Goal: Information Seeking & Learning: Find specific fact

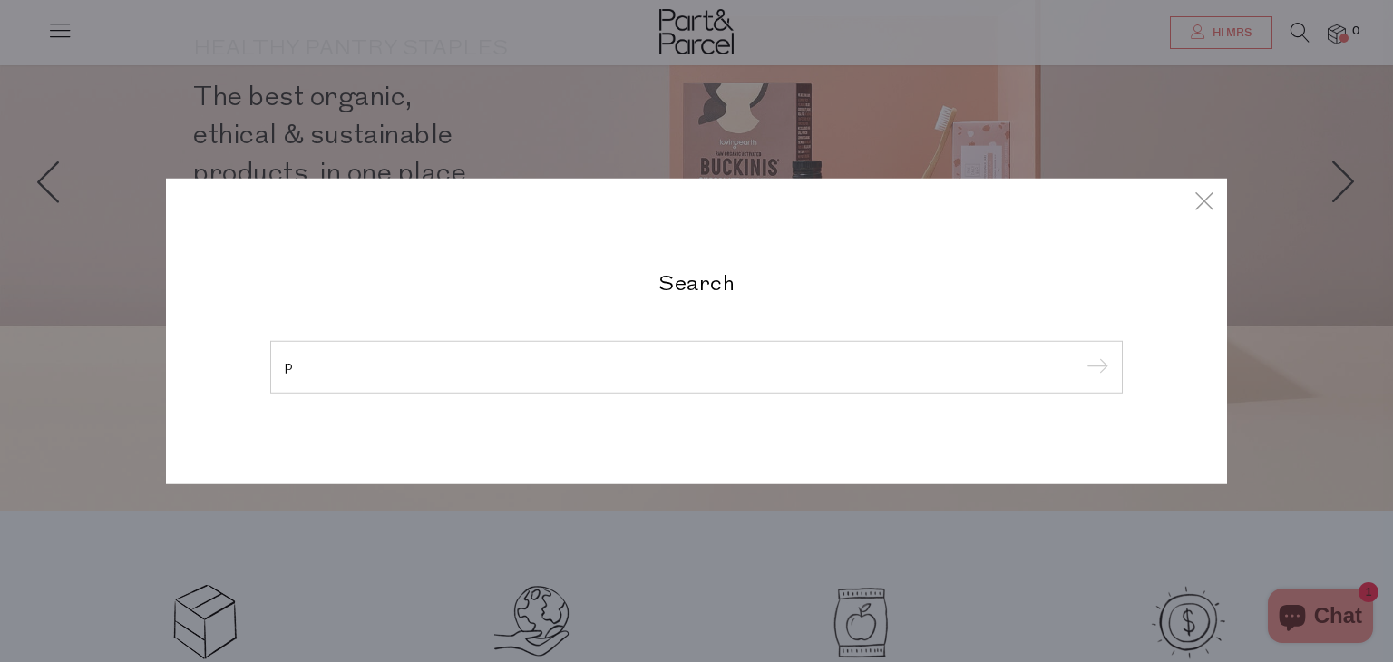
type input "p"
type input "[PERSON_NAME][EMAIL_ADDRESS][DOMAIN_NAME]"
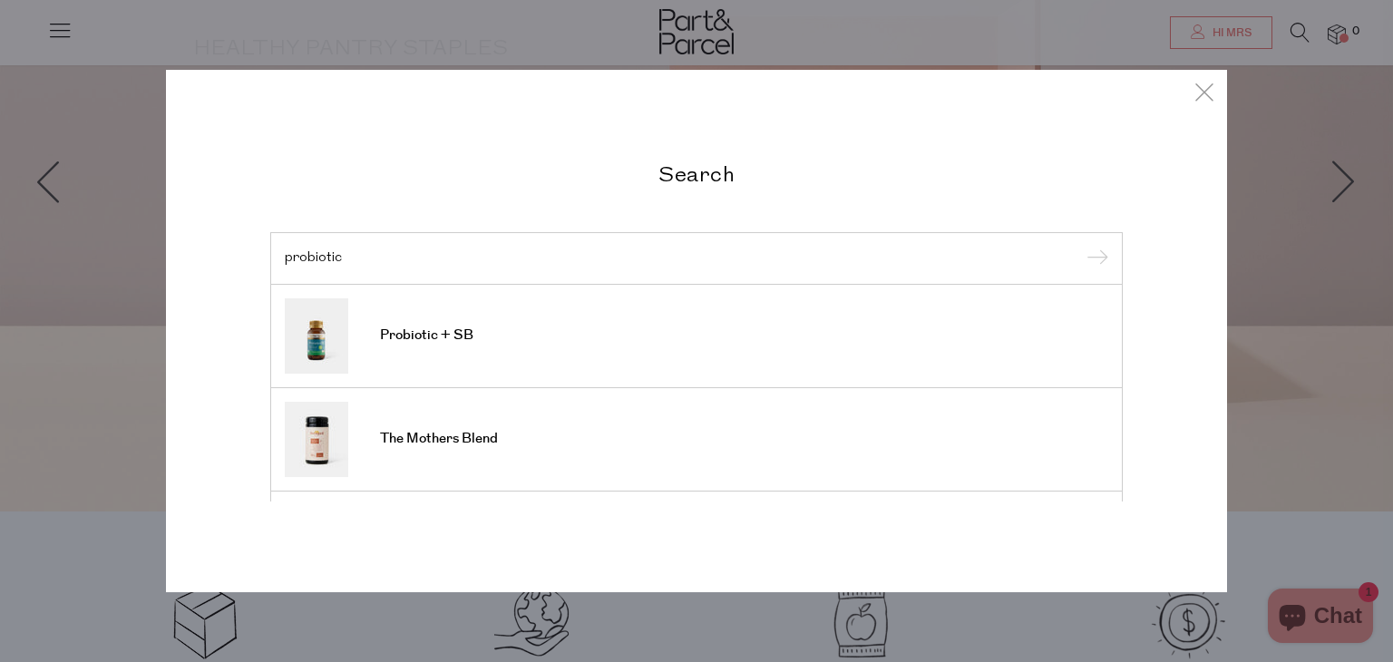
type input "probiotic"
click at [1081, 246] on input "submit" at bounding box center [1094, 259] width 27 height 27
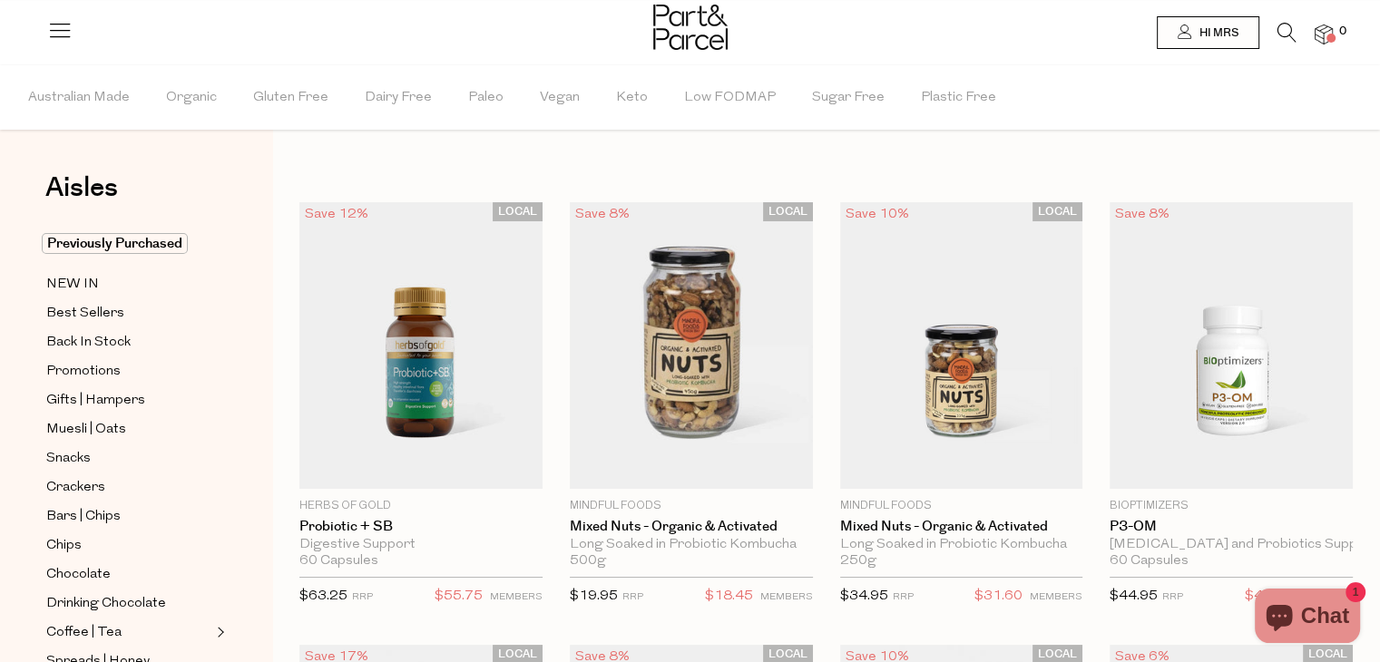
type input "[PERSON_NAME][EMAIL_ADDRESS][DOMAIN_NAME]"
